Goal: Transaction & Acquisition: Download file/media

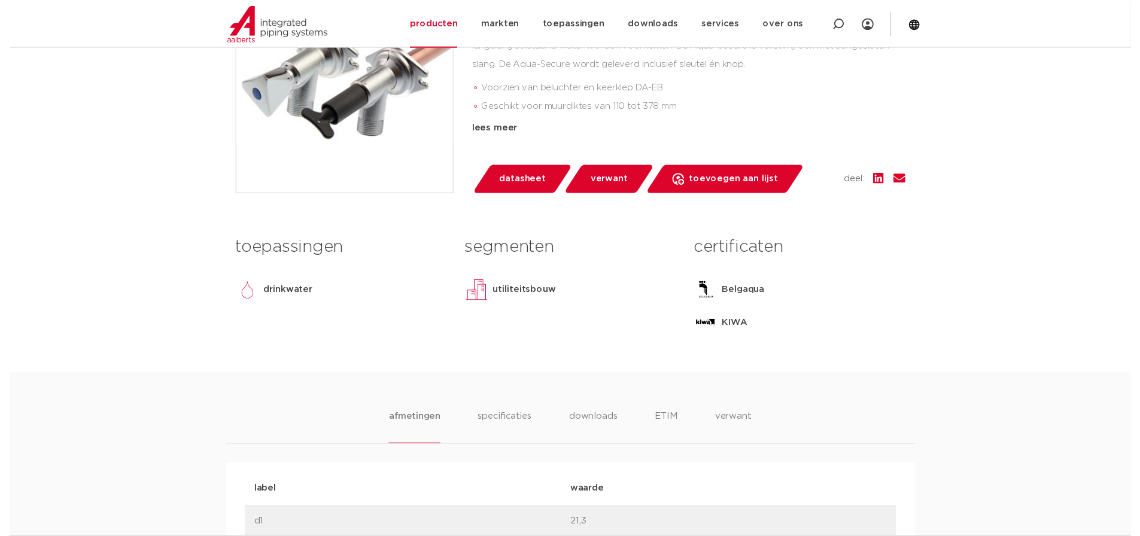
scroll to position [239, 0]
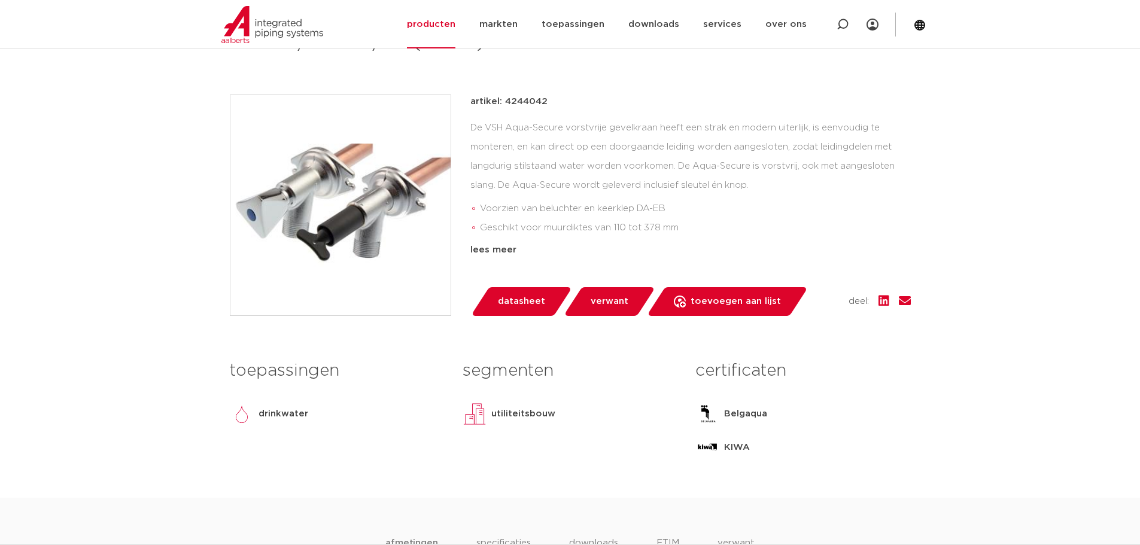
click at [514, 304] on span "datasheet" at bounding box center [521, 301] width 47 height 19
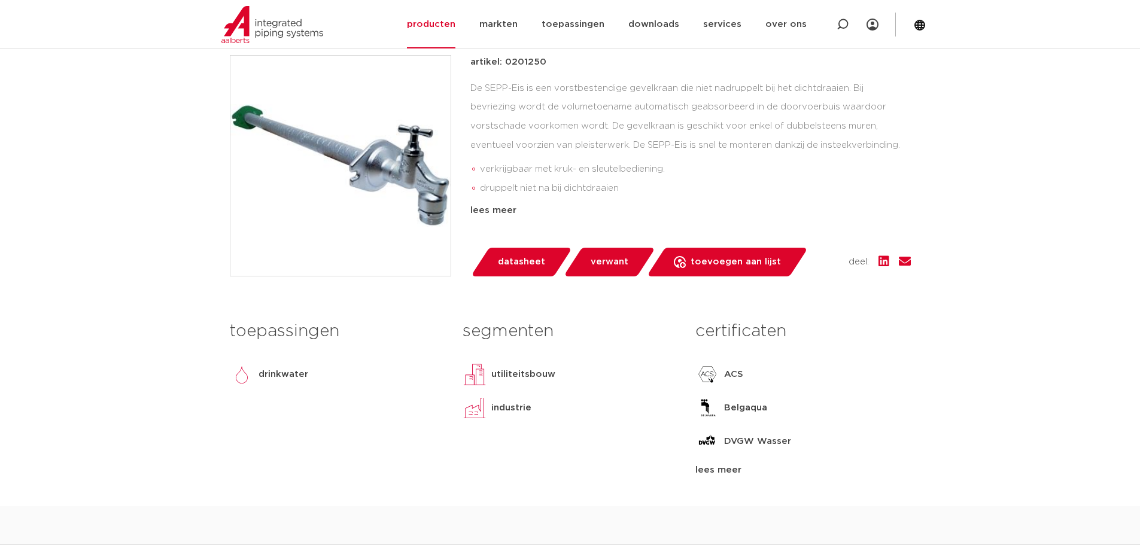
scroll to position [299, 0]
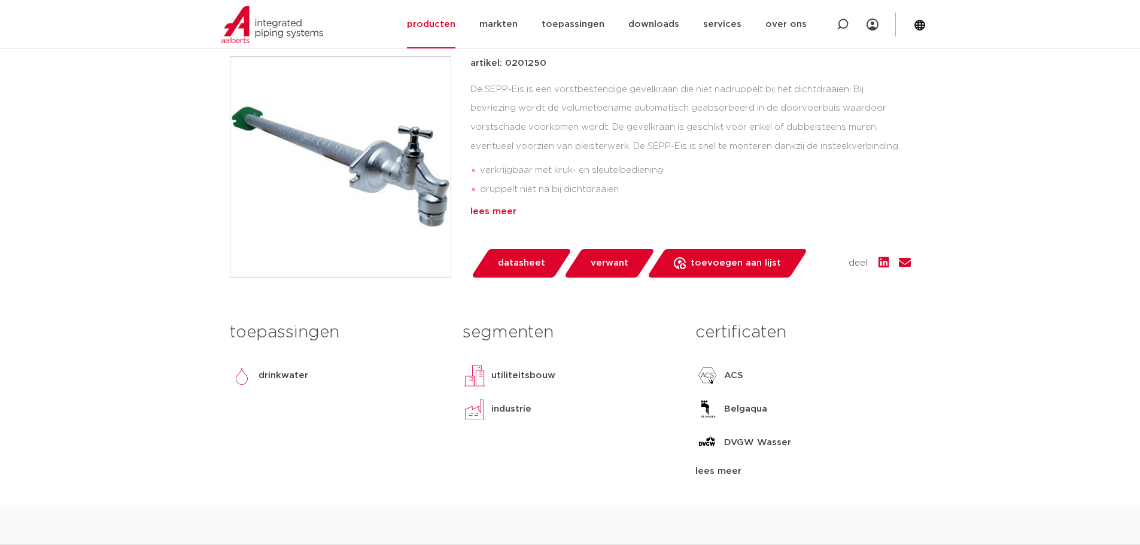
click at [498, 213] on div "lees meer" at bounding box center [690, 212] width 440 height 14
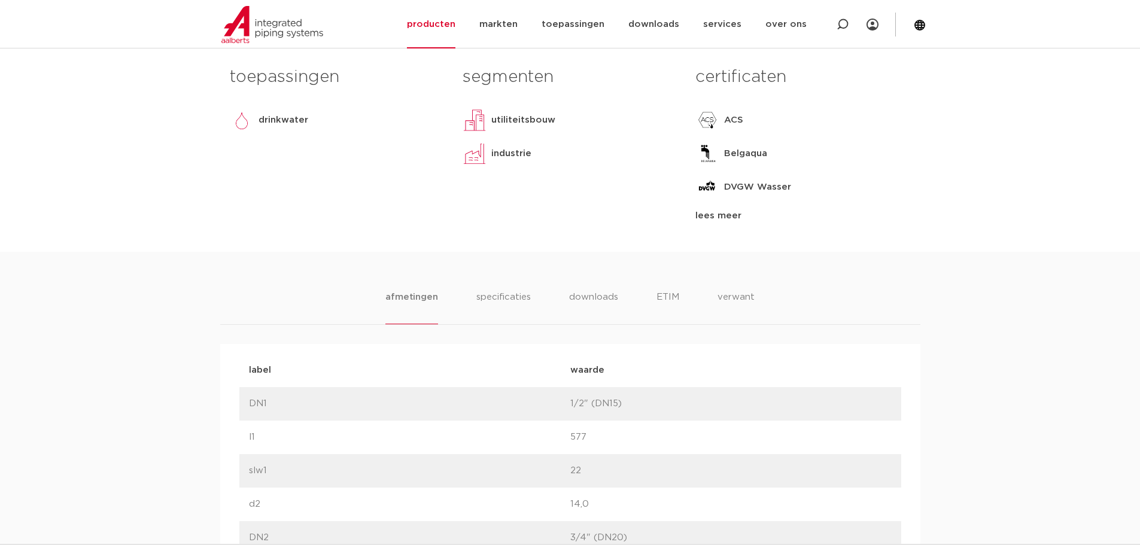
scroll to position [837, 0]
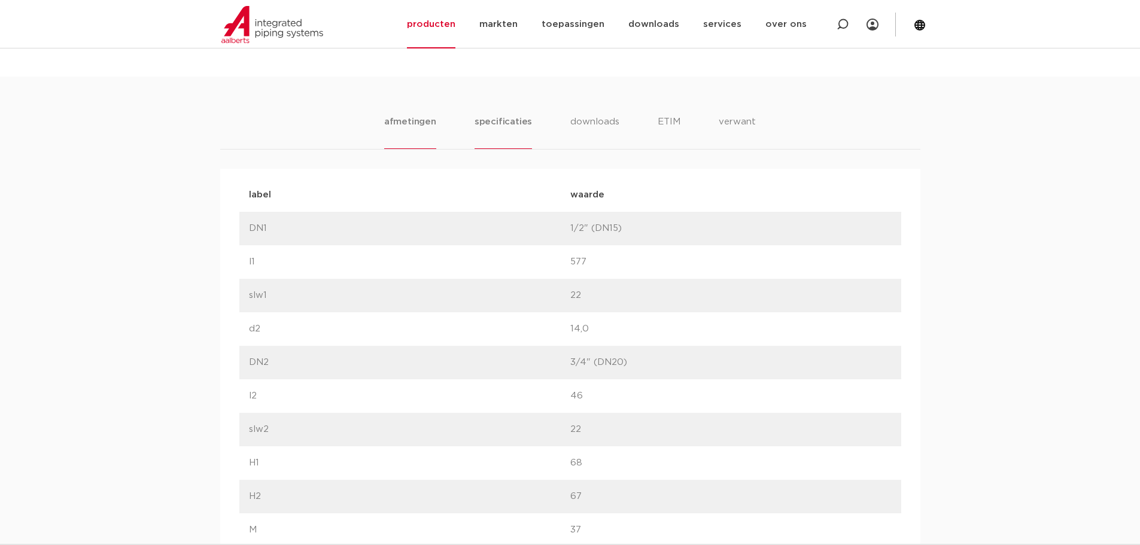
click at [510, 121] on li "specificaties" at bounding box center [502, 132] width 57 height 34
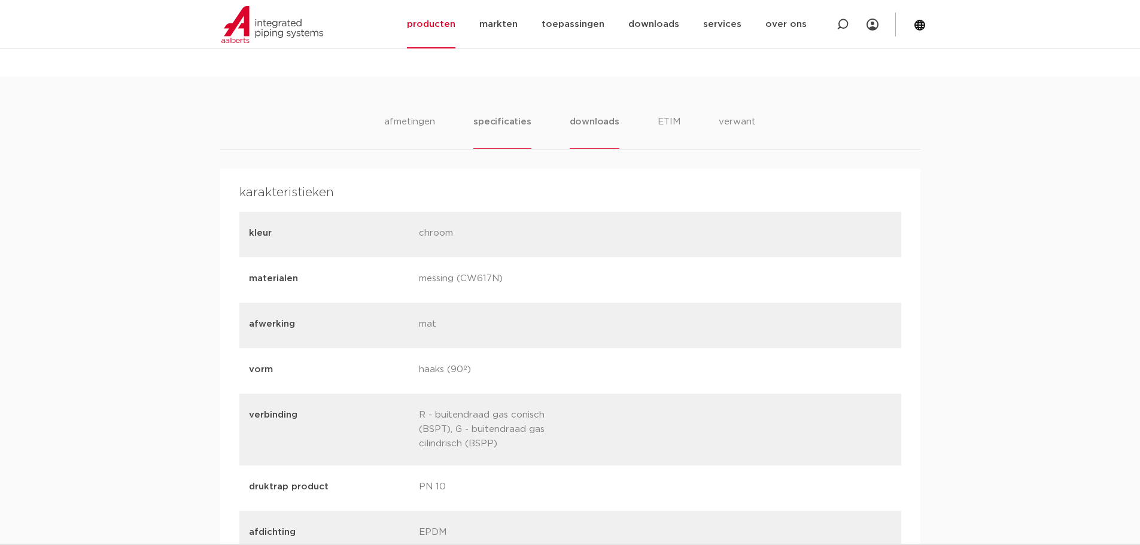
click at [588, 121] on li "downloads" at bounding box center [594, 132] width 50 height 34
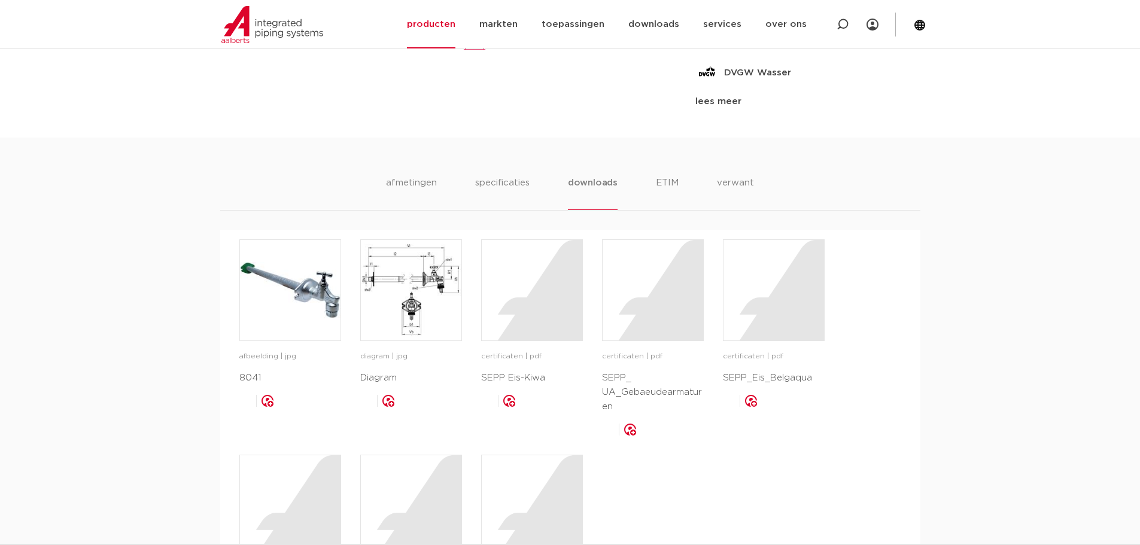
scroll to position [778, 0]
click at [403, 285] on img at bounding box center [411, 289] width 100 height 100
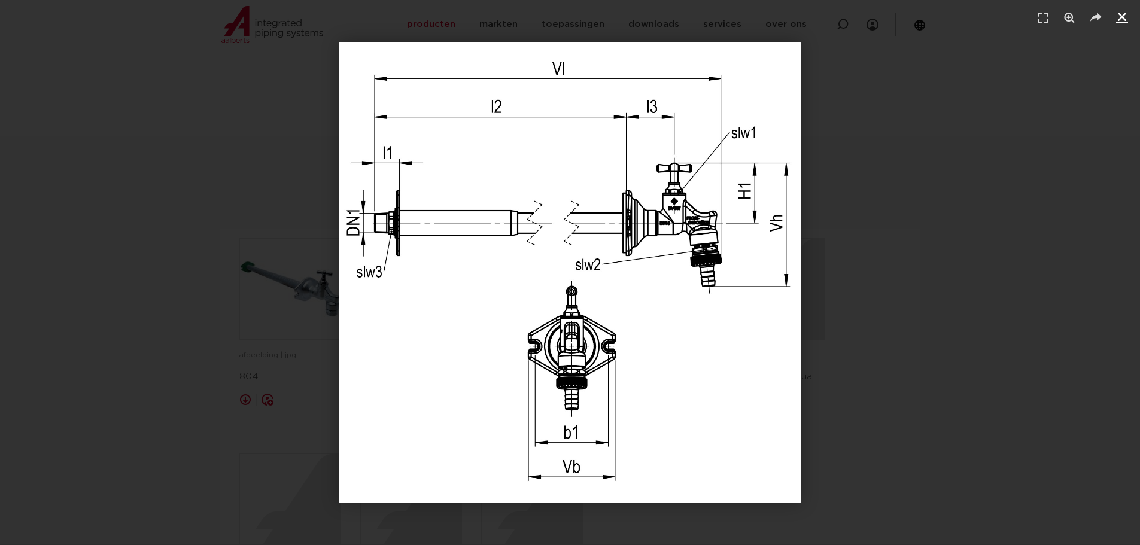
click at [1126, 14] on icon "Sluiten (Esc)" at bounding box center [1122, 17] width 12 height 12
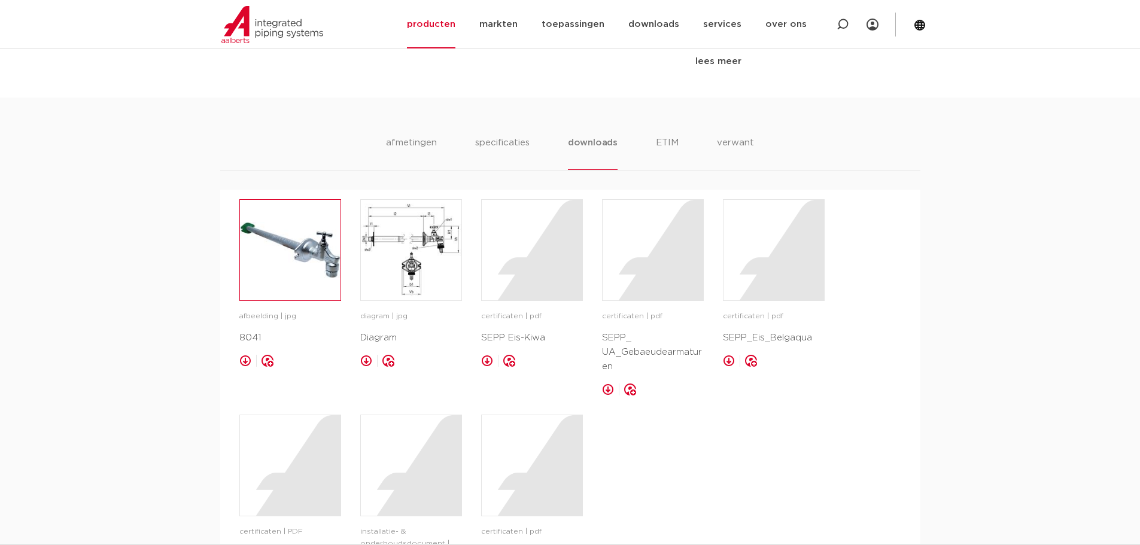
scroll to position [837, 0]
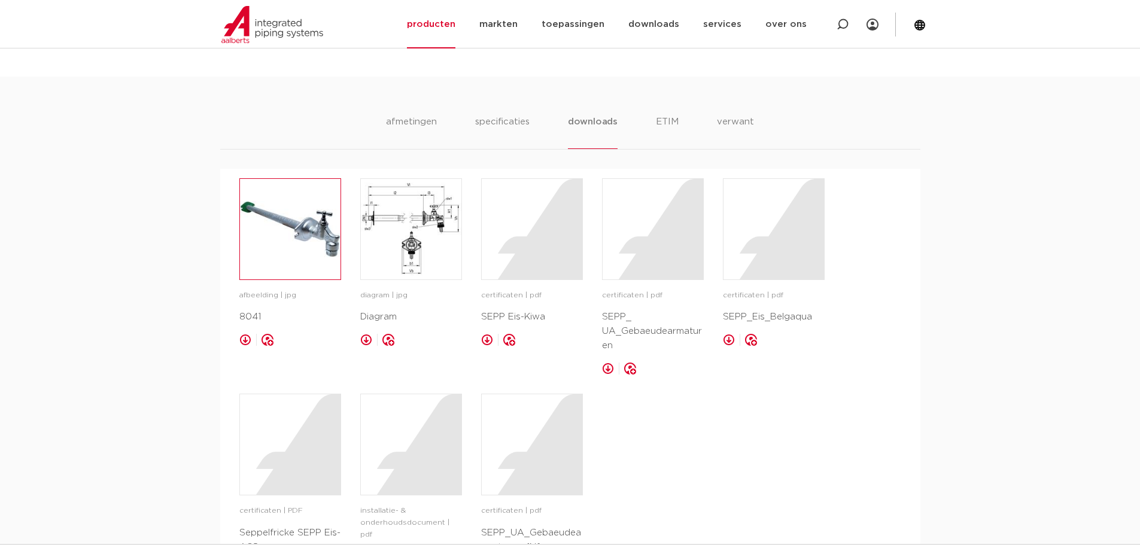
click at [292, 236] on img at bounding box center [290, 229] width 100 height 100
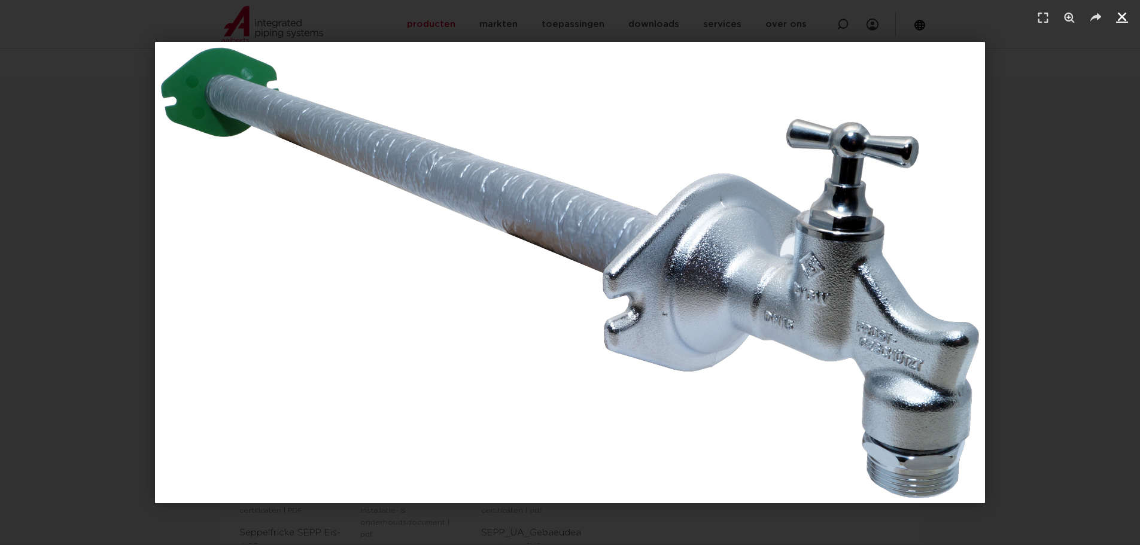
click at [1119, 17] on icon "Sluiten (Esc)" at bounding box center [1122, 17] width 12 height 12
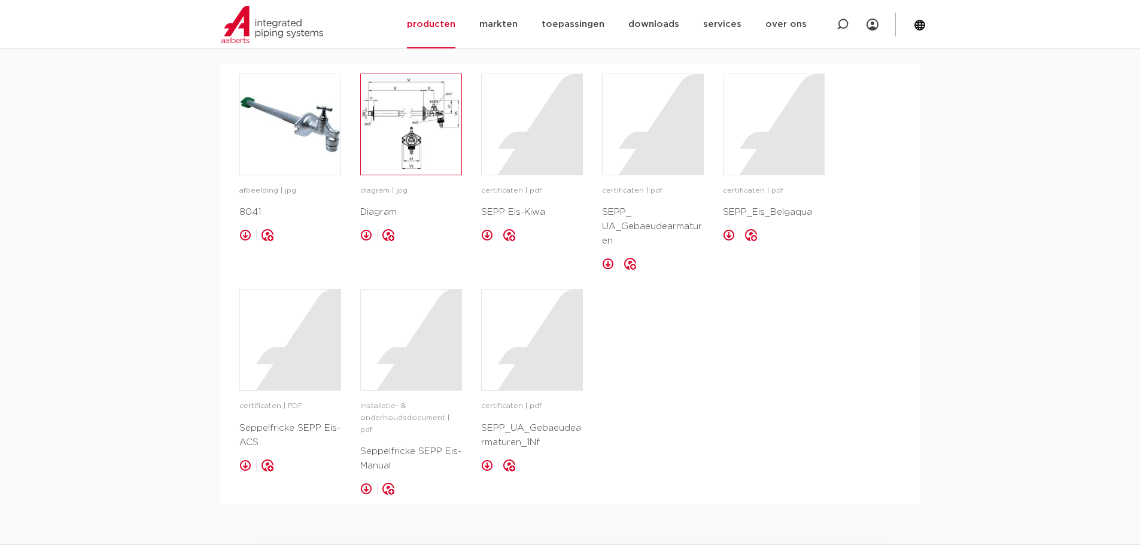
scroll to position [957, 0]
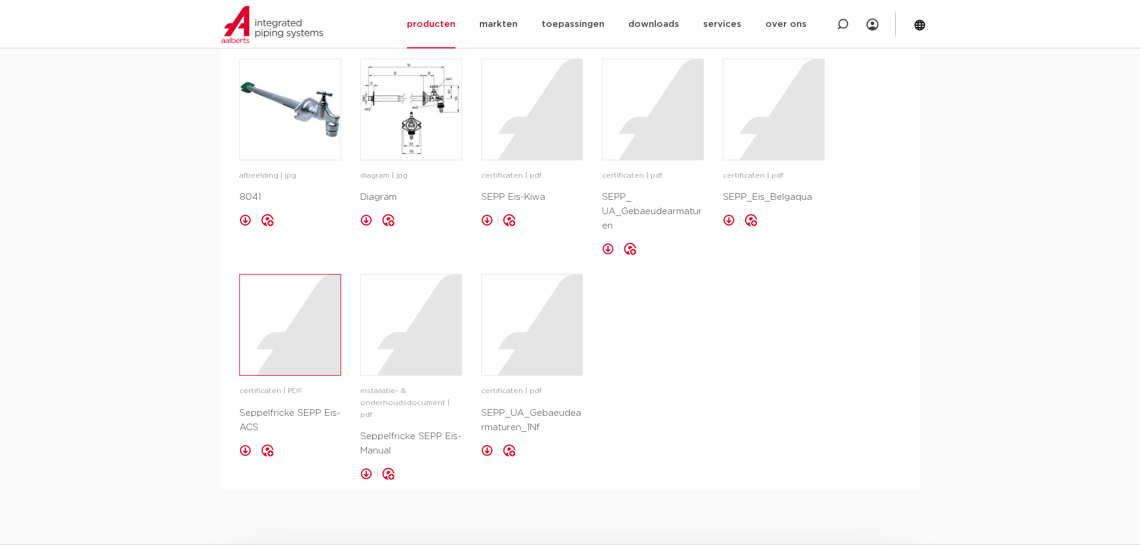
click at [298, 346] on div at bounding box center [290, 325] width 100 height 100
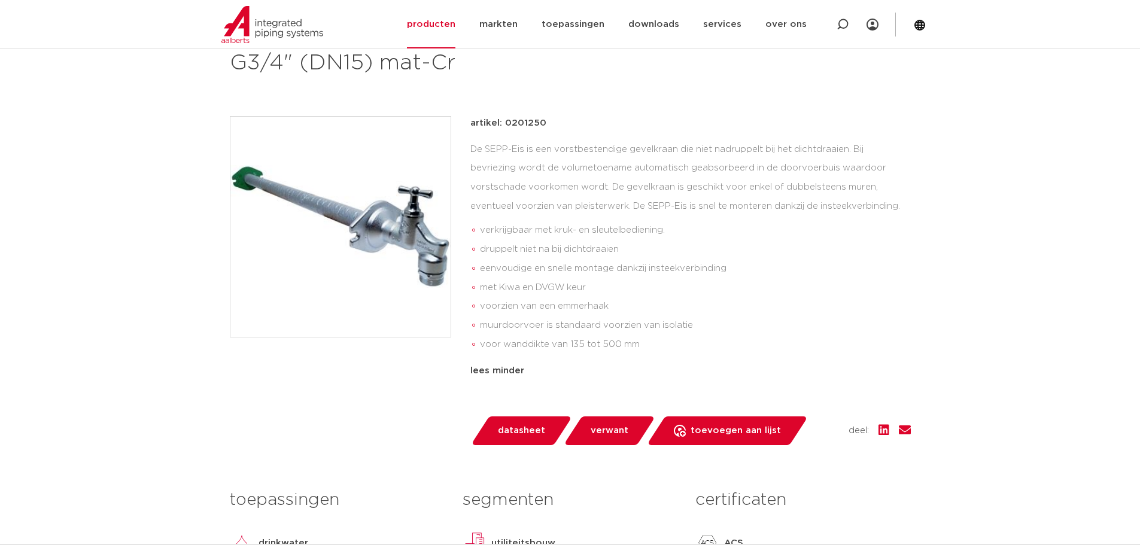
scroll to position [0, 0]
